Goal: Information Seeking & Learning: Learn about a topic

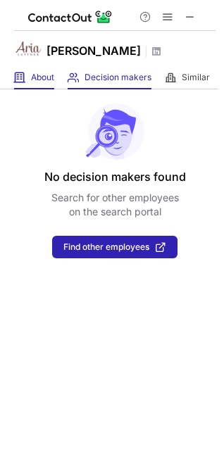
click at [44, 87] on div "About About Company" at bounding box center [34, 77] width 40 height 23
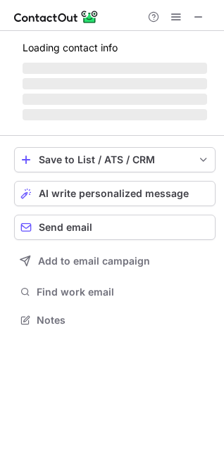
scroll to position [306, 224]
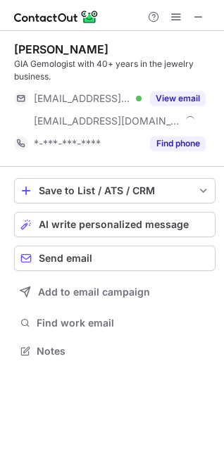
scroll to position [342, 224]
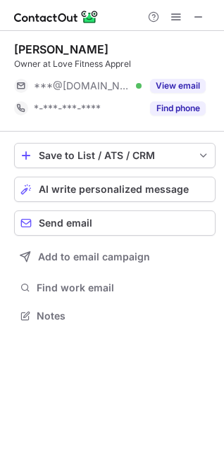
scroll to position [306, 224]
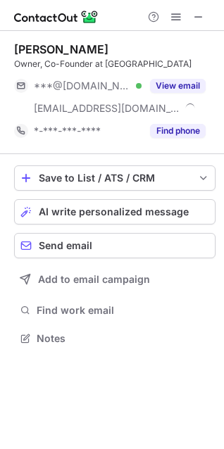
scroll to position [329, 224]
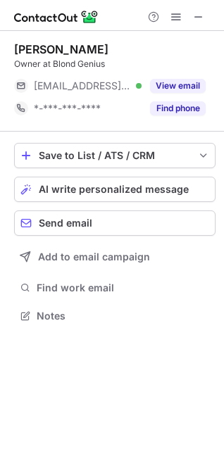
scroll to position [306, 224]
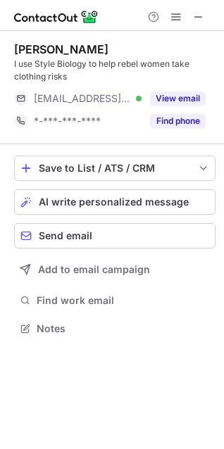
scroll to position [319, 224]
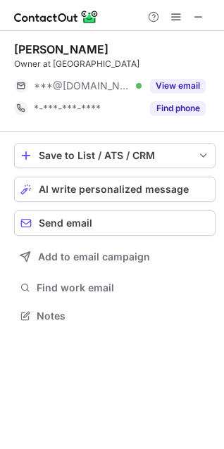
scroll to position [306, 224]
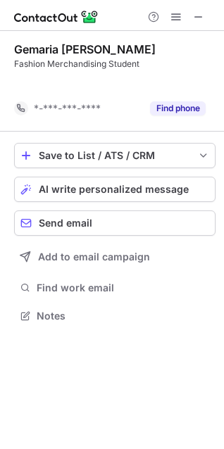
scroll to position [284, 224]
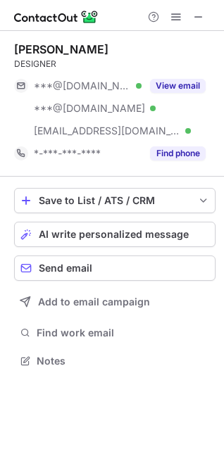
scroll to position [351, 224]
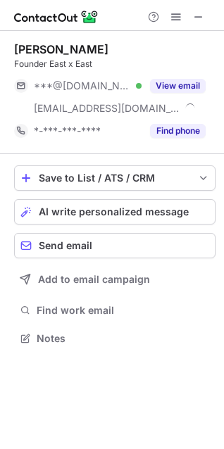
scroll to position [329, 224]
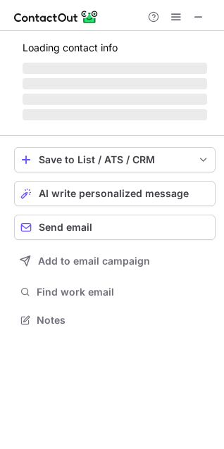
scroll to position [329, 224]
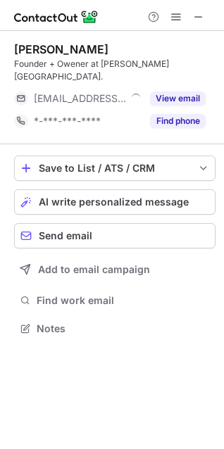
scroll to position [306, 224]
